Goal: Find specific page/section: Find specific page/section

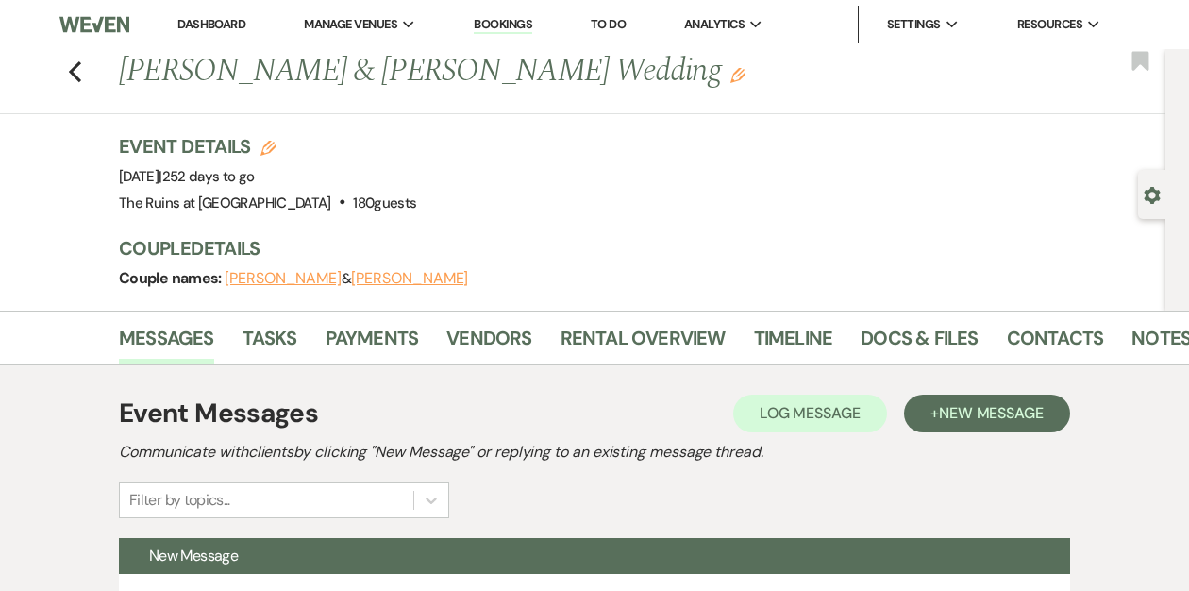
click at [206, 19] on link "Dashboard" at bounding box center [211, 24] width 68 height 16
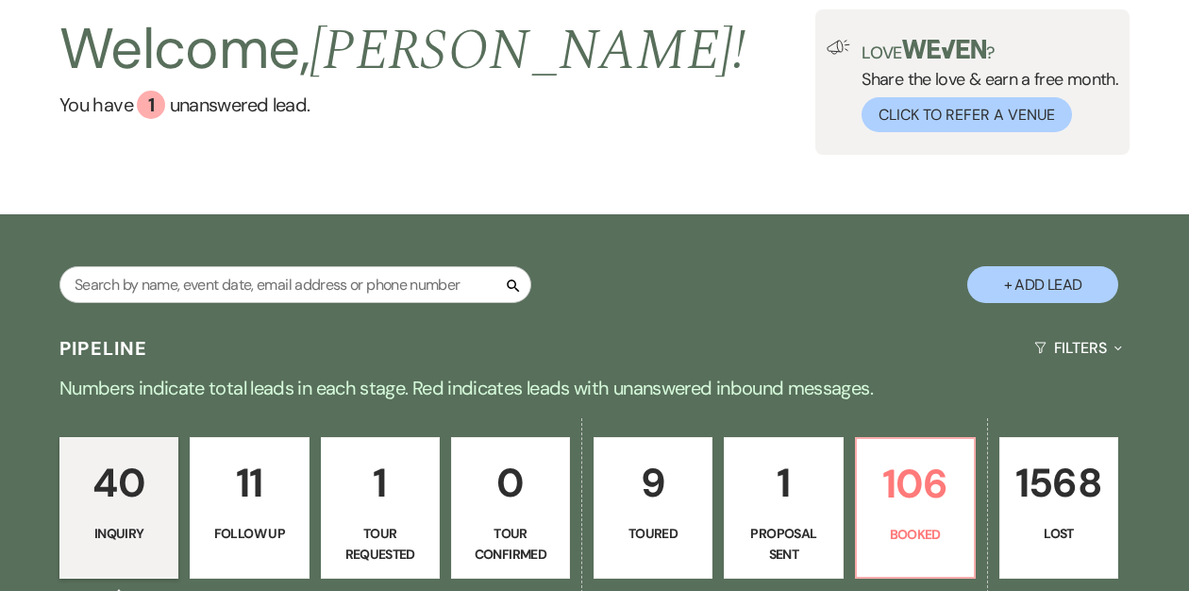
scroll to position [257, 0]
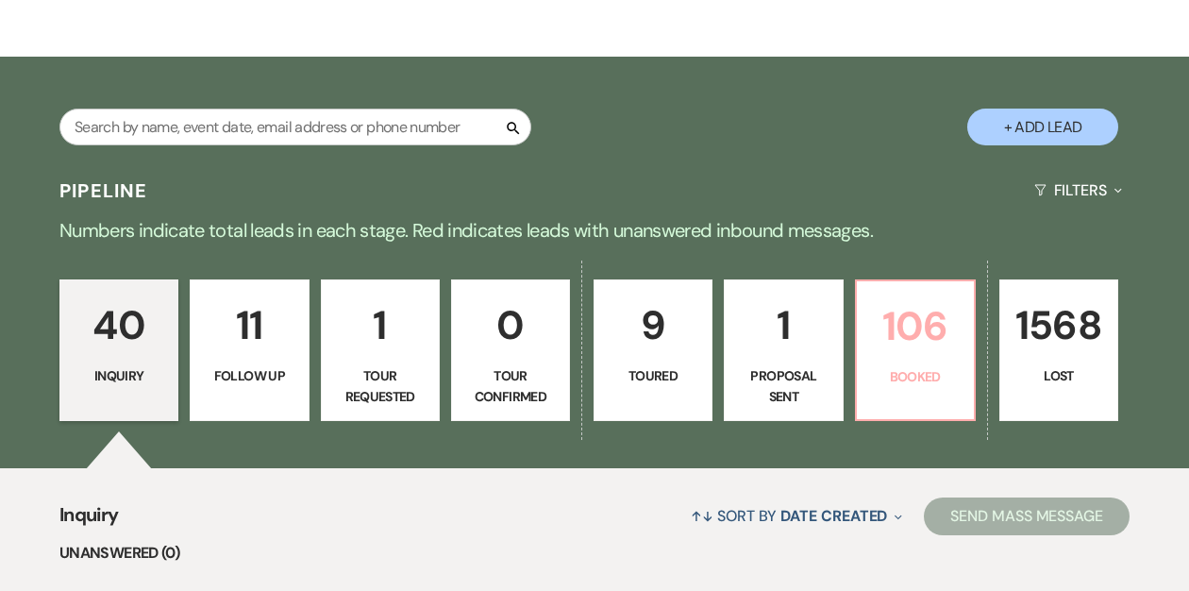
click at [866, 343] on link "106 Booked" at bounding box center [915, 350] width 121 height 142
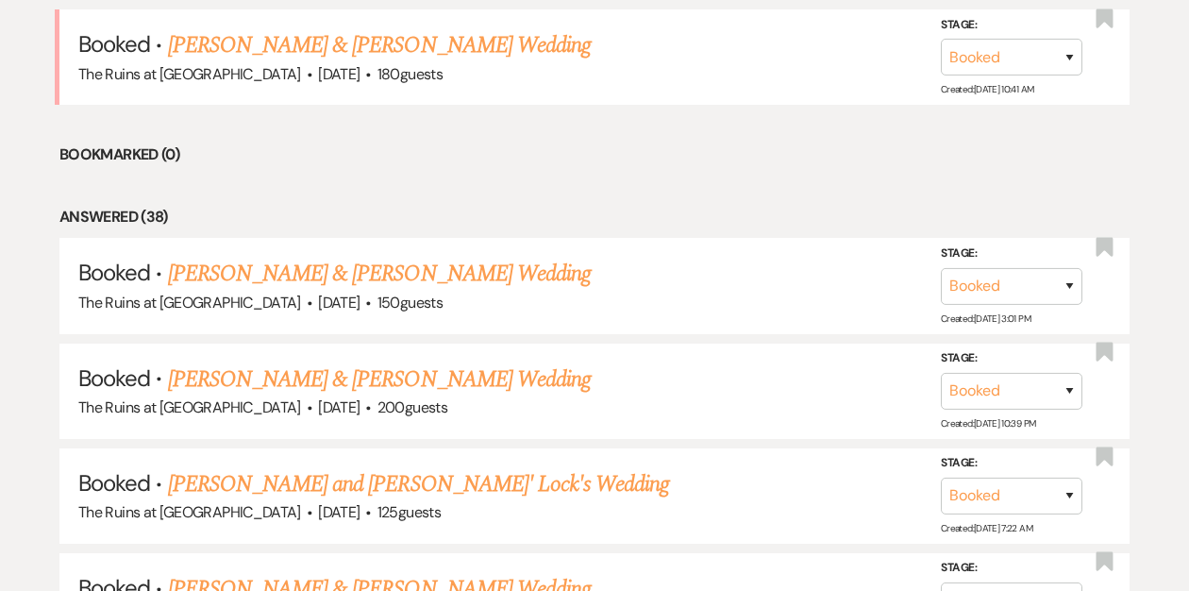
scroll to position [836, 0]
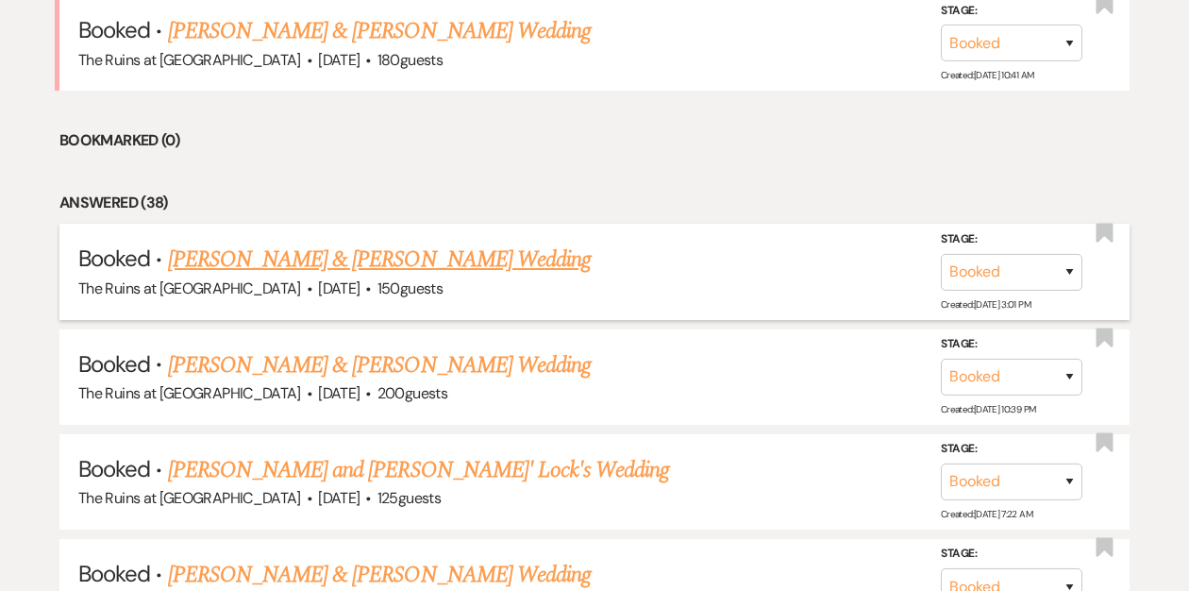
click at [421, 261] on link "[PERSON_NAME] & [PERSON_NAME] Wedding" at bounding box center [379, 259] width 423 height 34
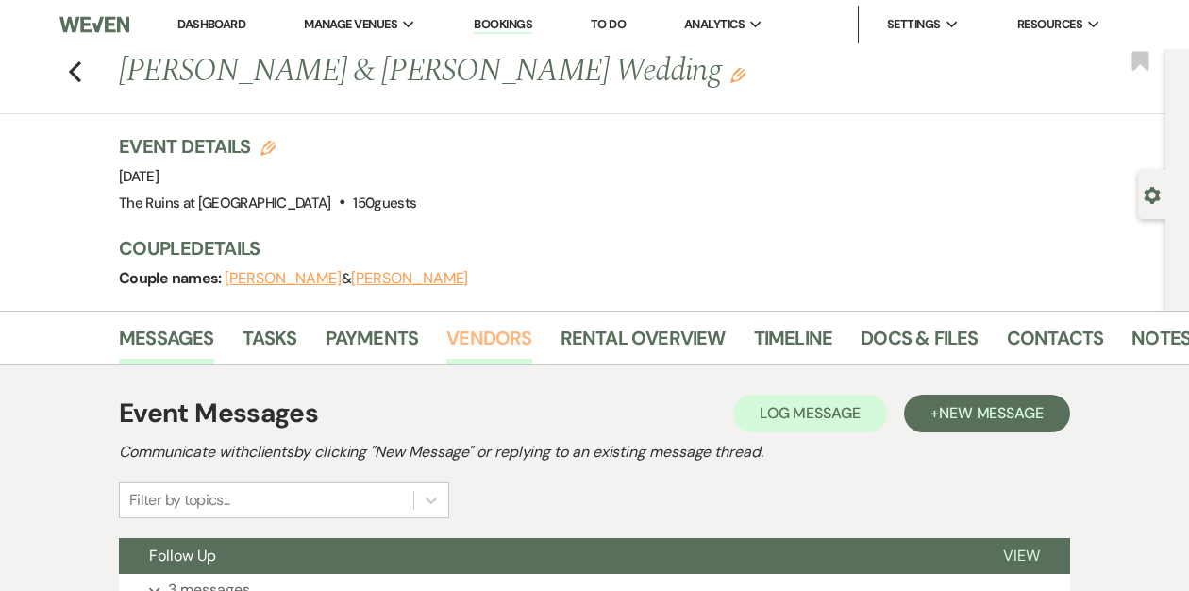
click at [475, 335] on link "Vendors" at bounding box center [488, 344] width 85 height 42
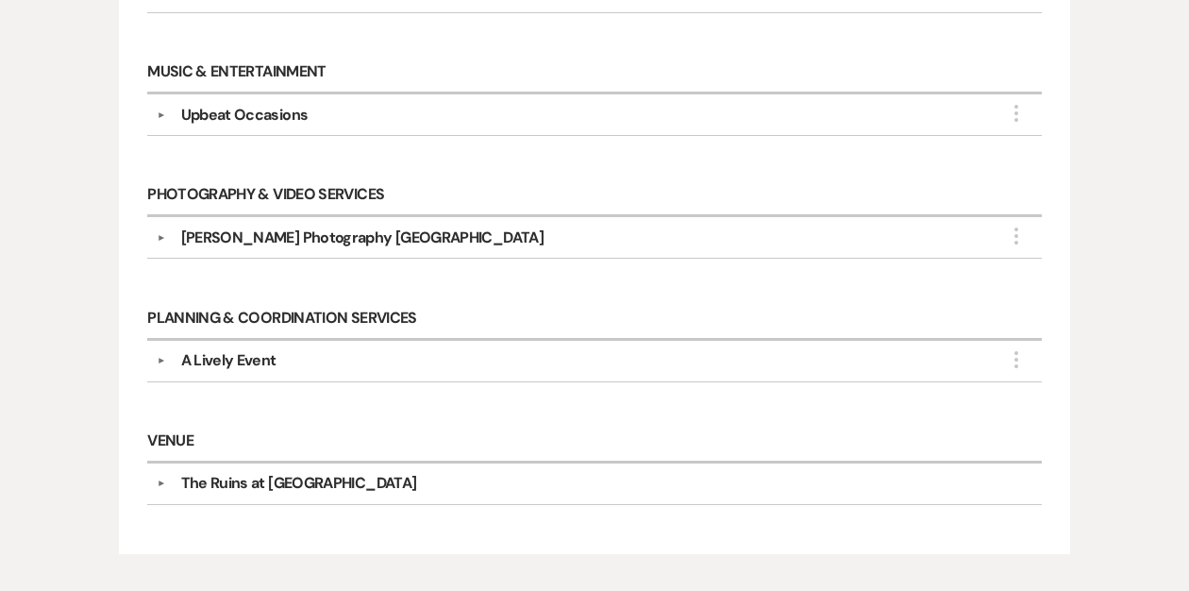
scroll to position [782, 0]
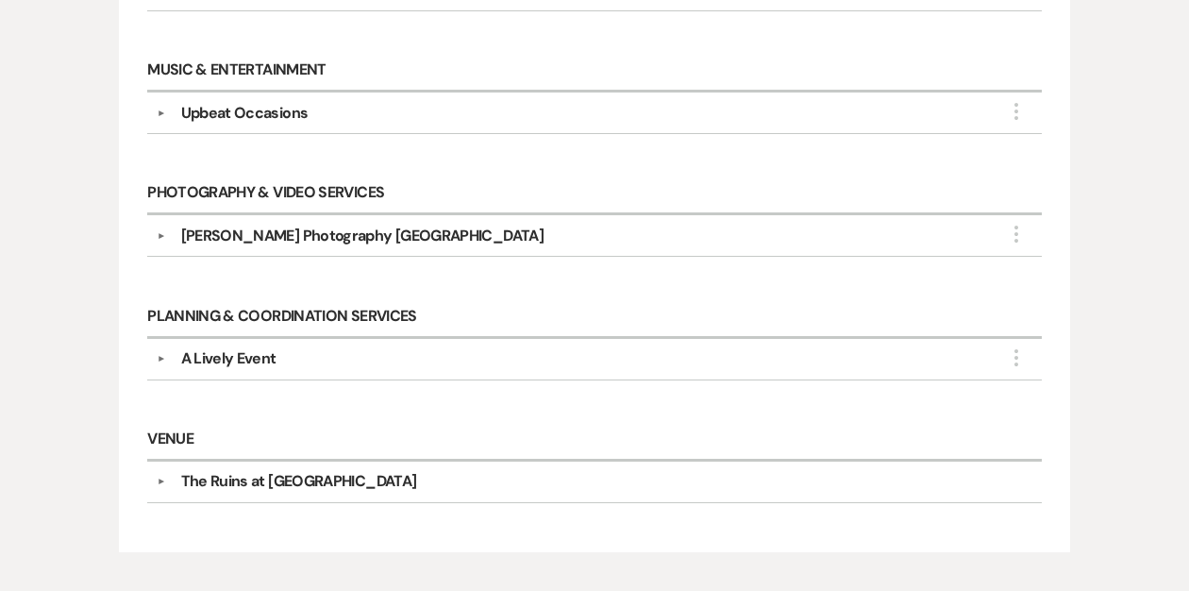
click at [160, 354] on button "▼" at bounding box center [161, 358] width 23 height 9
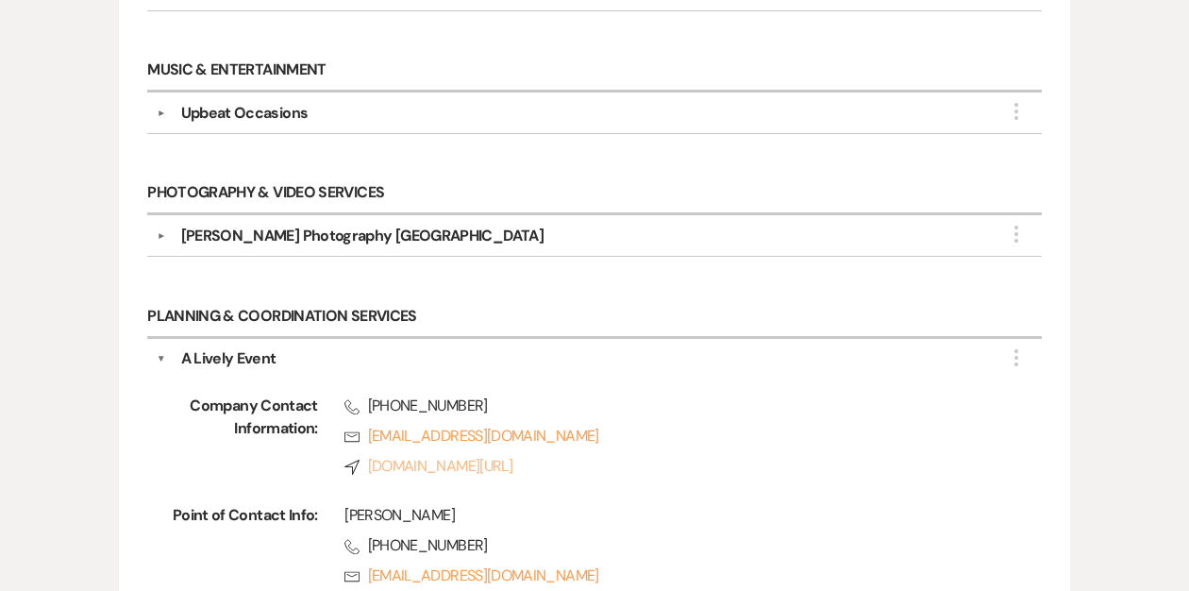
click at [409, 460] on link "Compass [DOMAIN_NAME][URL]" at bounding box center [665, 466] width 643 height 23
